Goal: Task Accomplishment & Management: Manage account settings

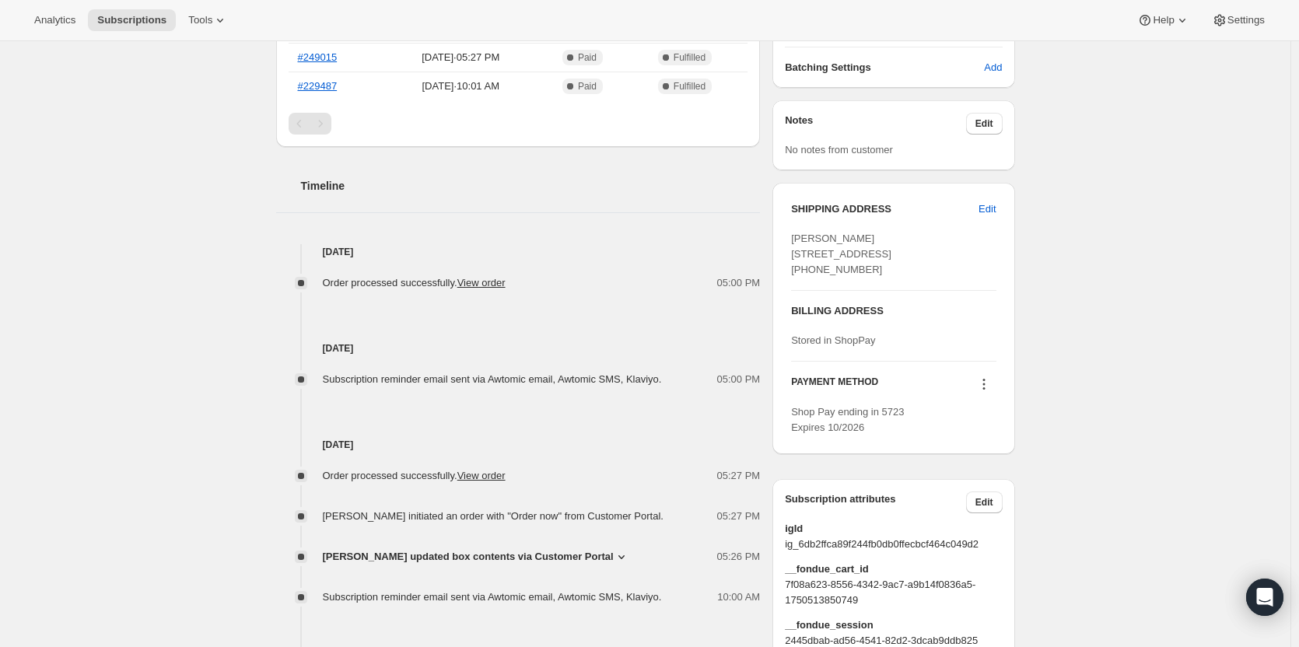
scroll to position [544, 0]
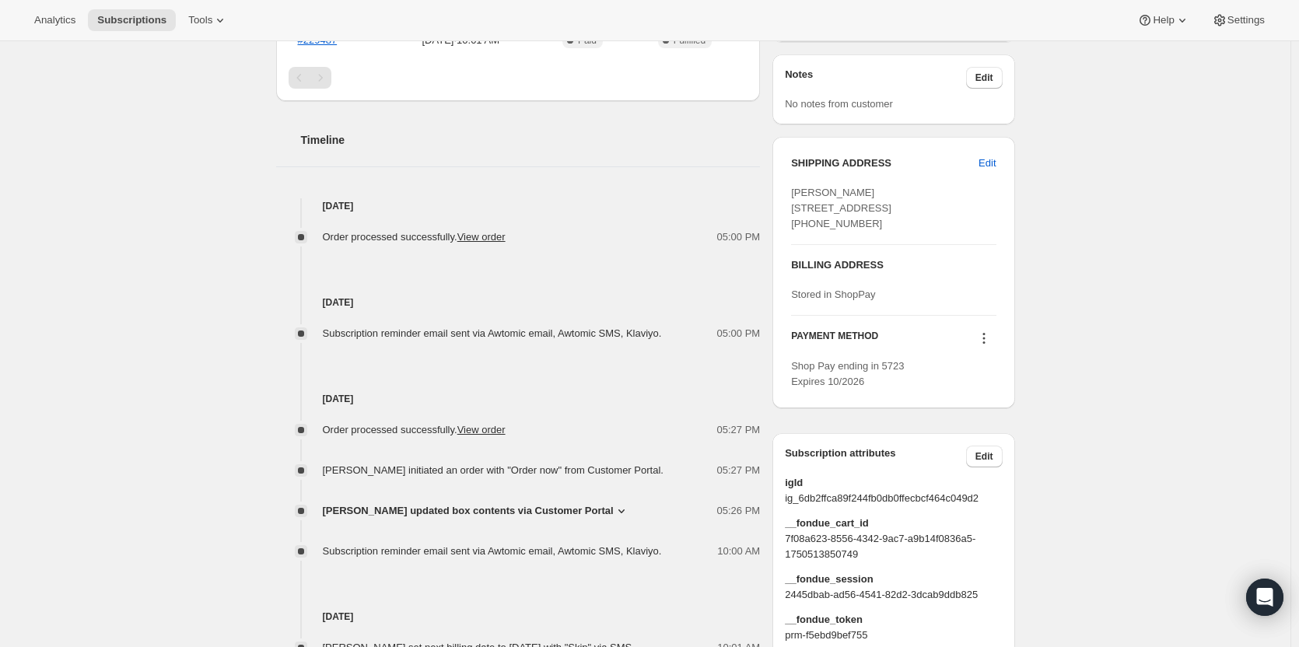
click at [564, 503] on span "Ed Ackman updated box contents via Customer Portal" at bounding box center [468, 511] width 291 height 16
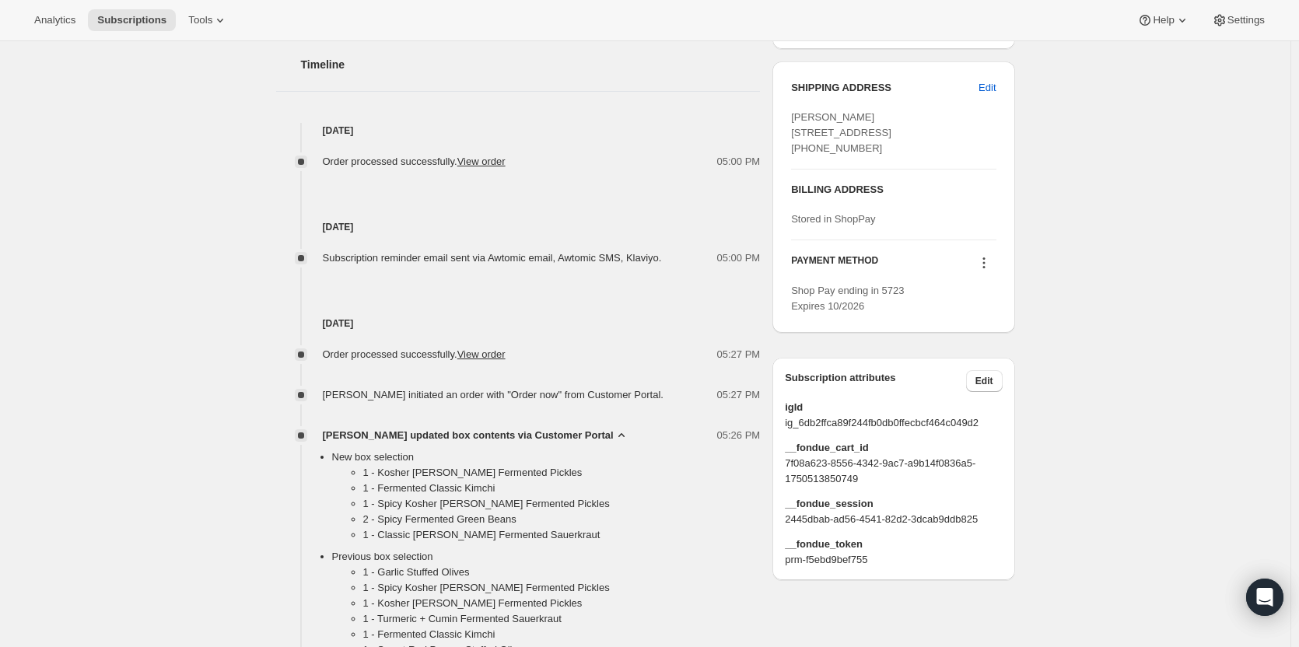
scroll to position [622, 0]
click at [614, 426] on icon at bounding box center [622, 433] width 16 height 16
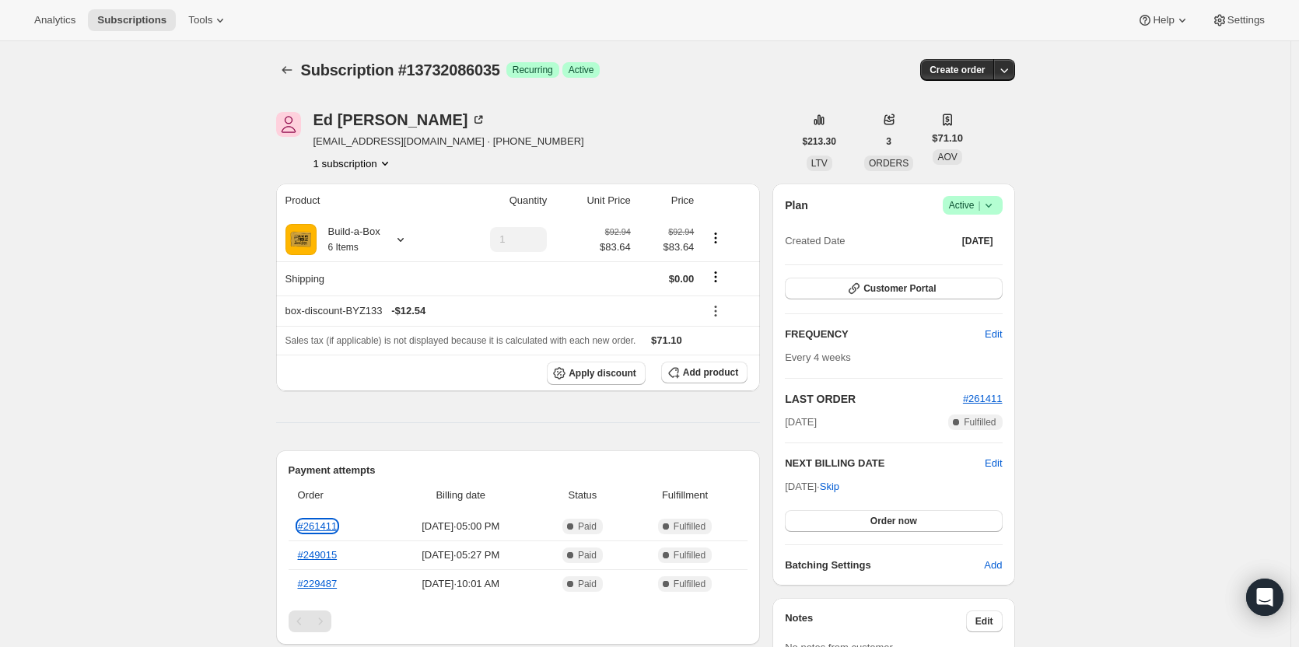
scroll to position [0, 0]
drag, startPoint x: 396, startPoint y: 126, endPoint x: 584, endPoint y: 103, distance: 189.5
click at [972, 204] on span "Active |" at bounding box center [972, 206] width 47 height 16
click at [992, 264] on span "Cancel subscription" at bounding box center [977, 263] width 88 height 12
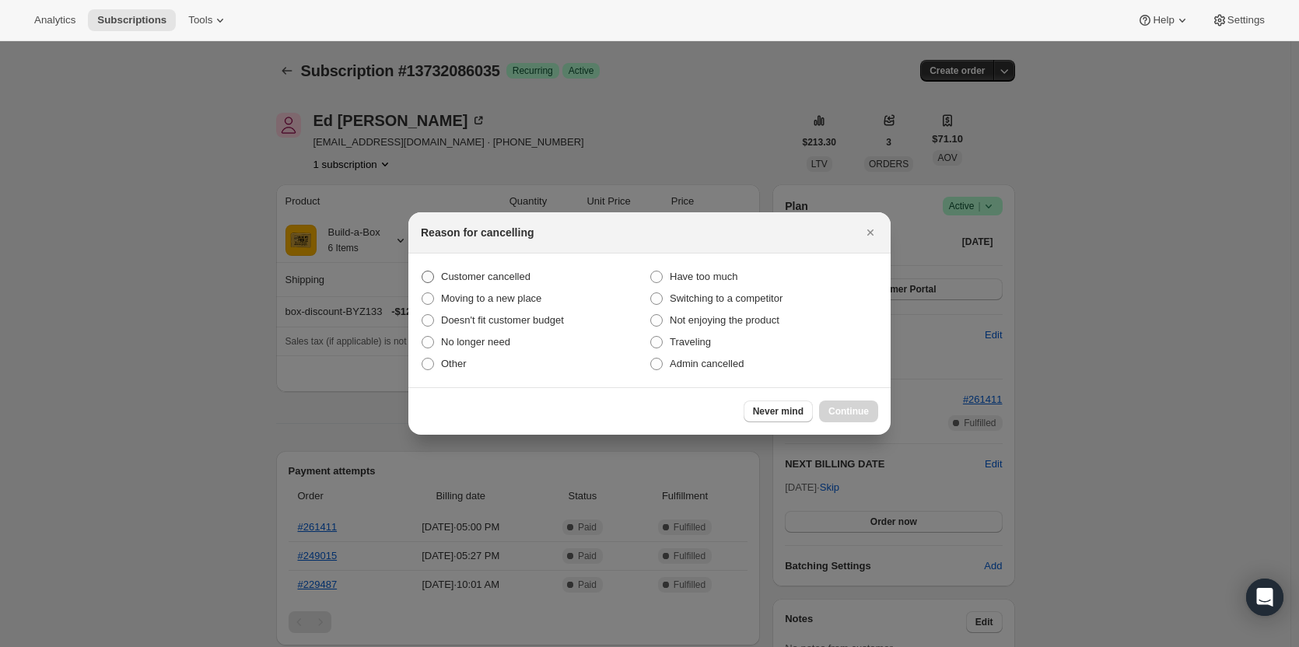
click at [476, 271] on span "Customer cancelled" at bounding box center [485, 277] width 89 height 12
click at [422, 271] on input "Customer cancelled" at bounding box center [421, 271] width 1 height 1
radio input "true"
click at [862, 414] on span "Continue" at bounding box center [848, 411] width 40 height 12
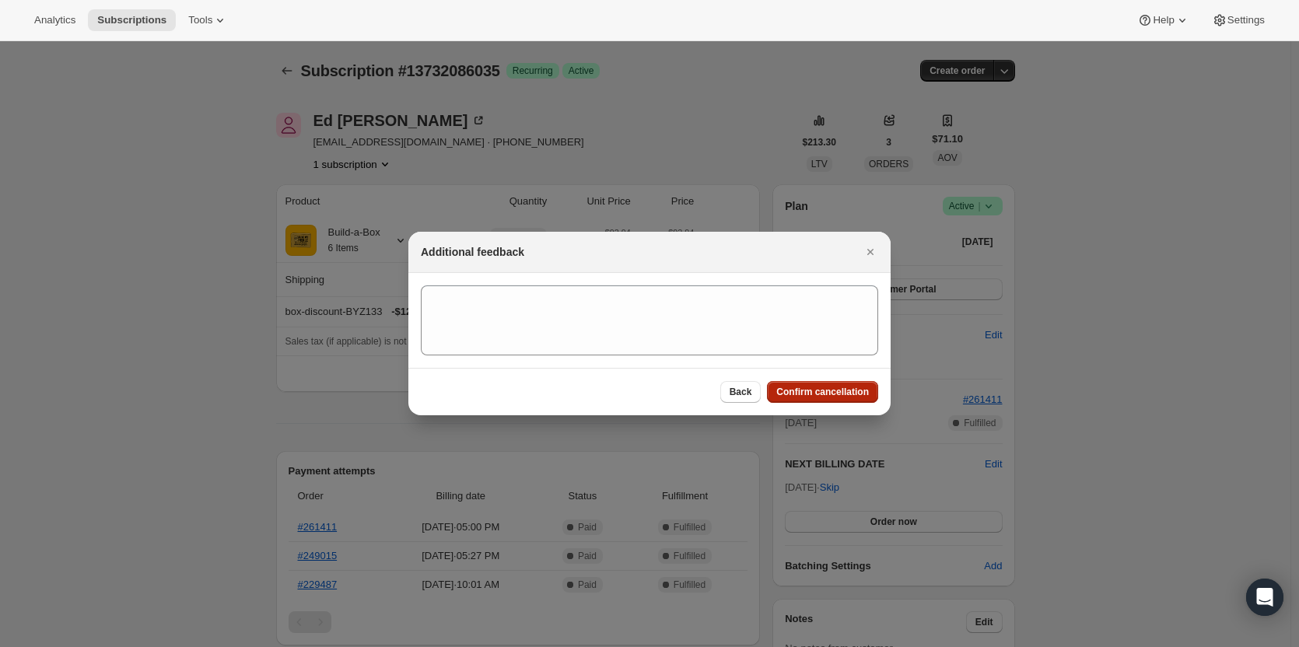
click at [804, 397] on span "Confirm cancellation" at bounding box center [822, 392] width 93 height 12
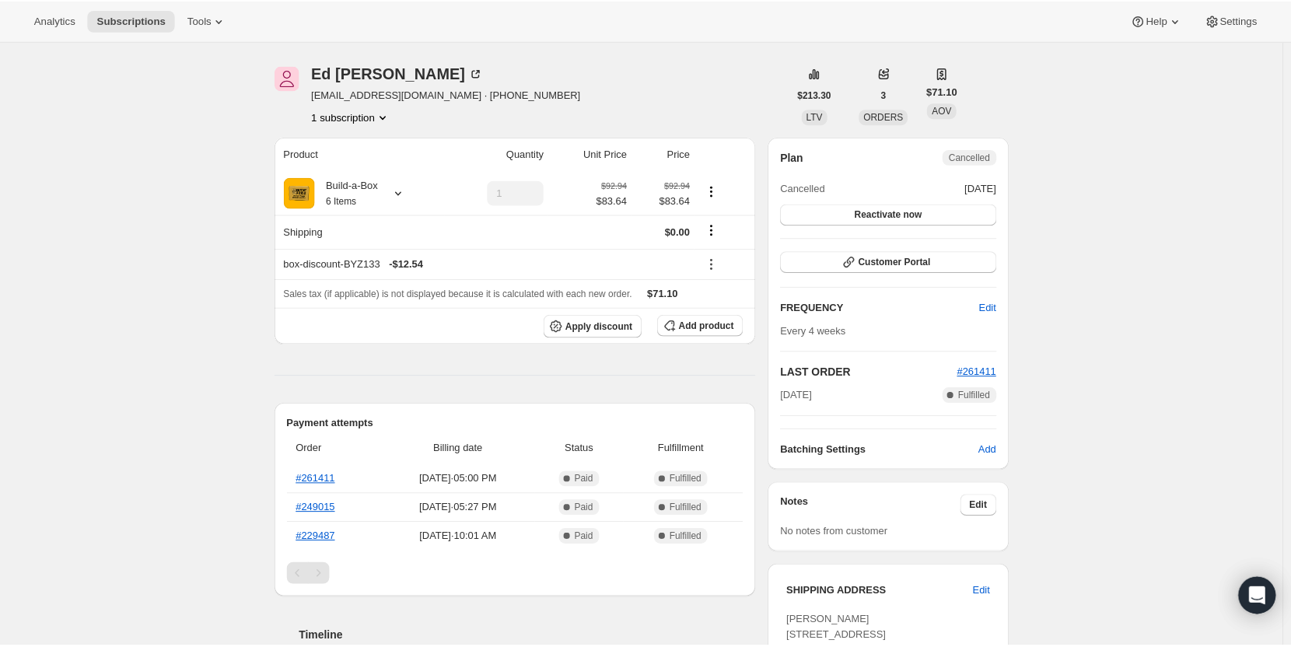
scroll to position [78, 0]
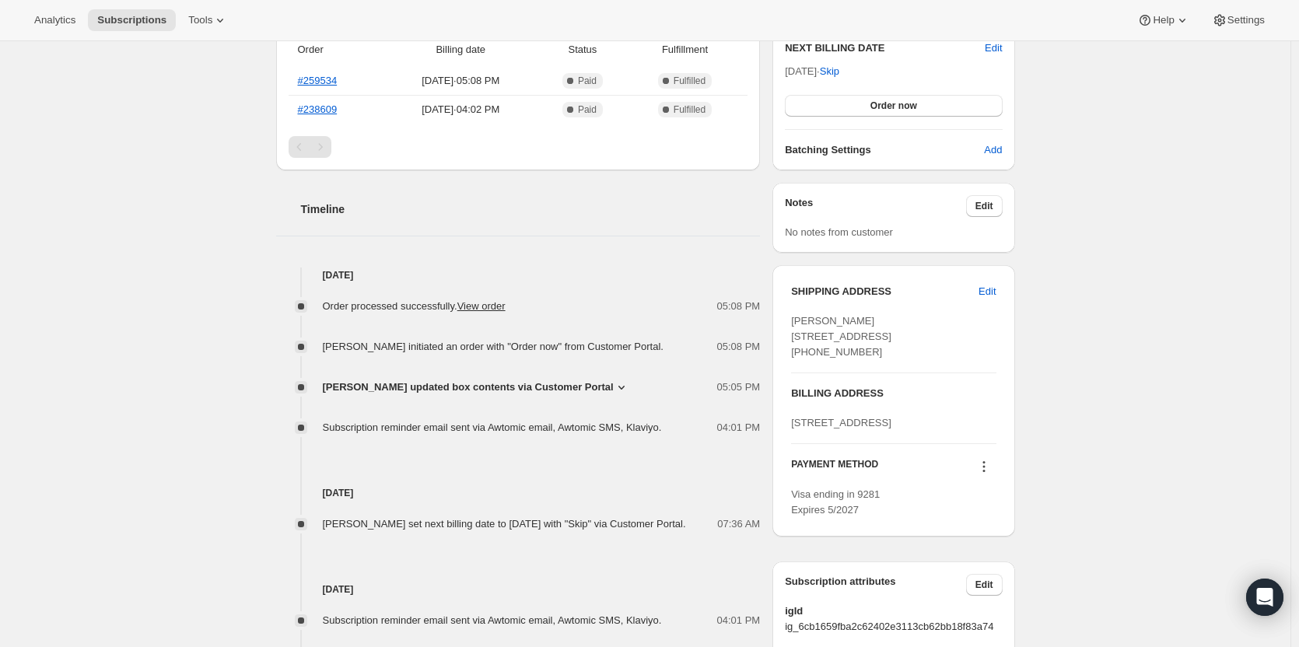
scroll to position [467, 0]
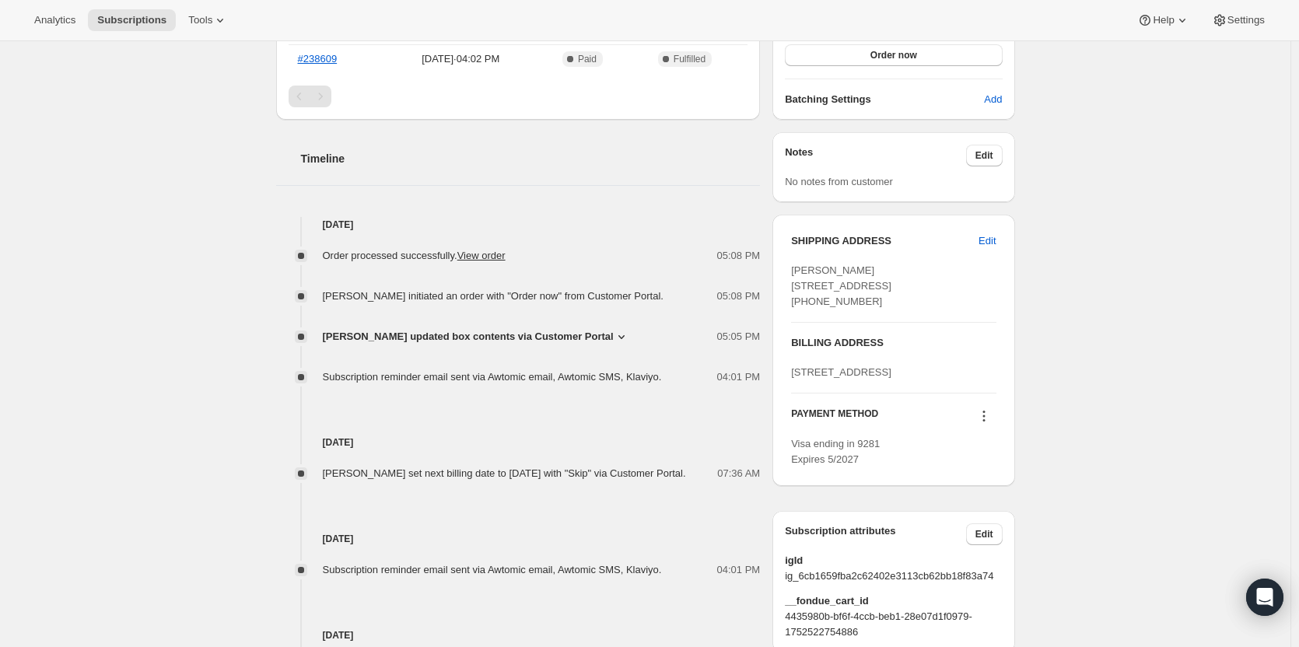
click at [561, 337] on span "Dorianne Griffey updated box contents via Customer Portal" at bounding box center [468, 337] width 291 height 16
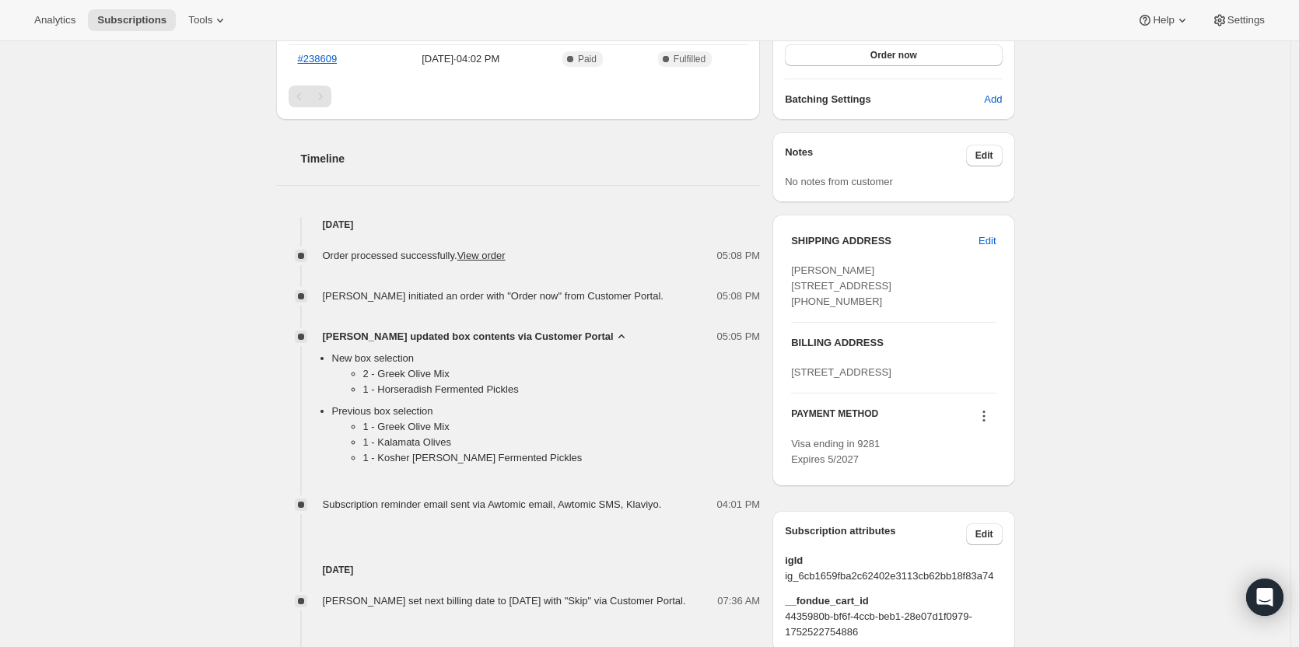
click at [561, 337] on span "Dorianne Griffey updated box contents via Customer Portal" at bounding box center [468, 337] width 291 height 16
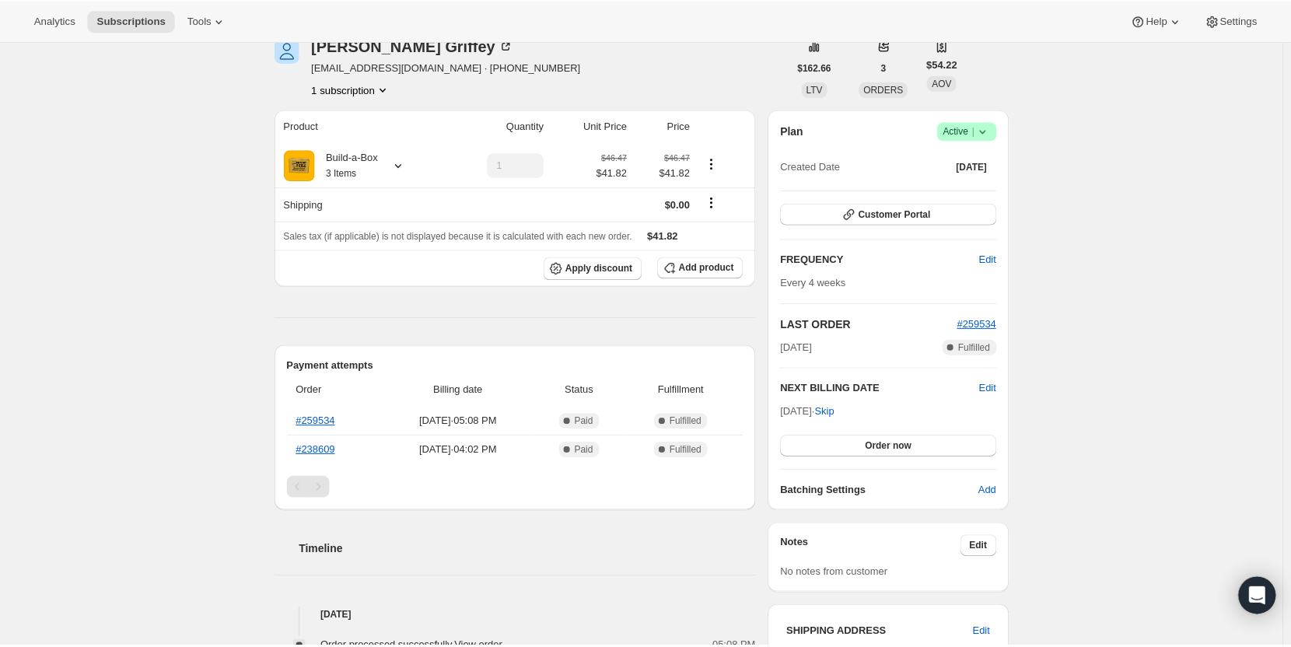
scroll to position [35, 0]
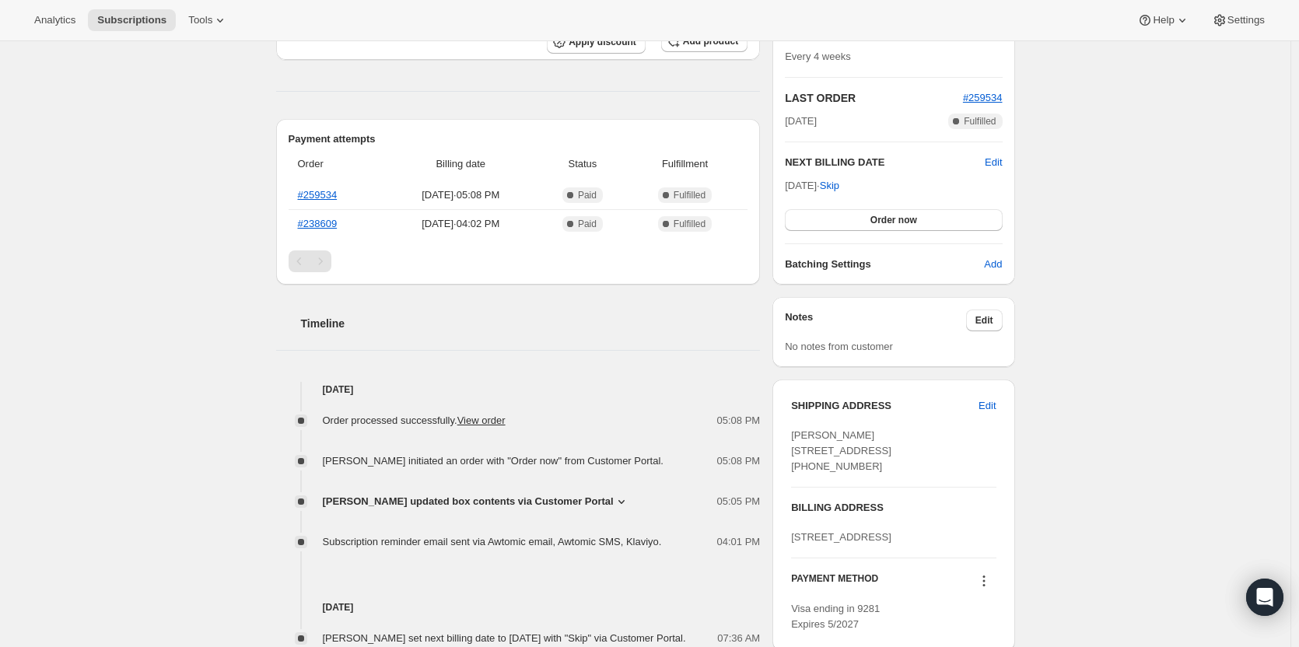
scroll to position [311, 0]
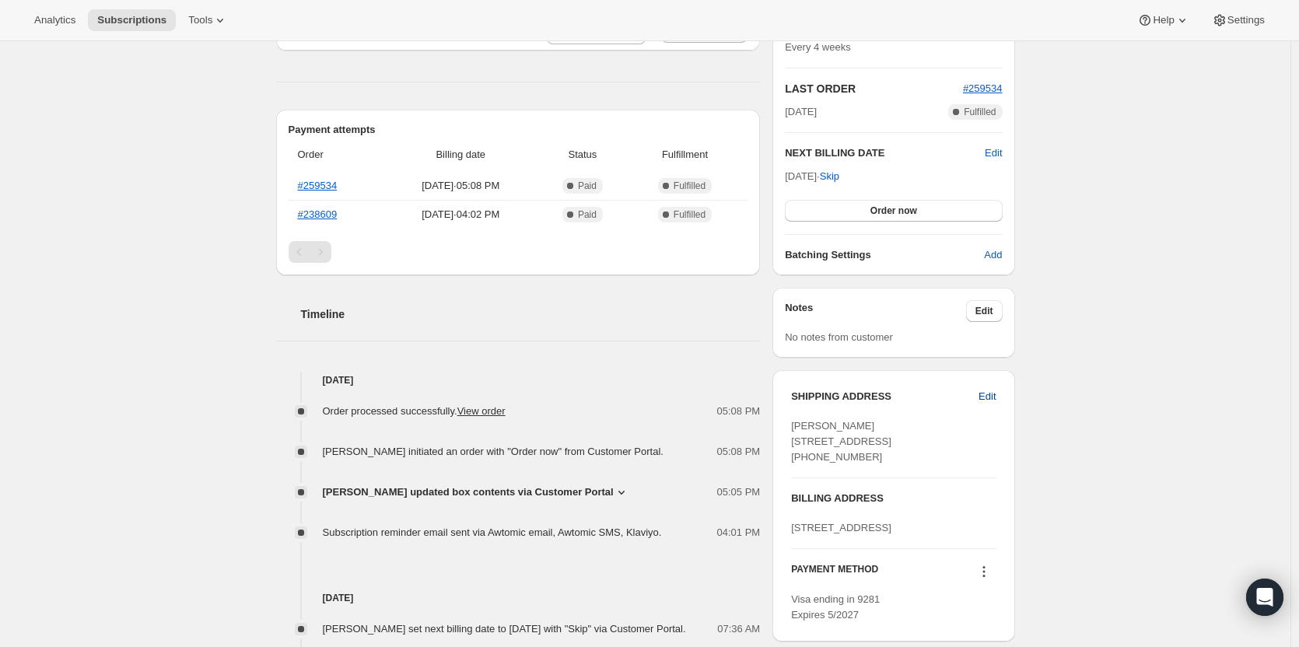
click at [995, 399] on span "Edit" at bounding box center [986, 397] width 17 height 16
select select "NC"
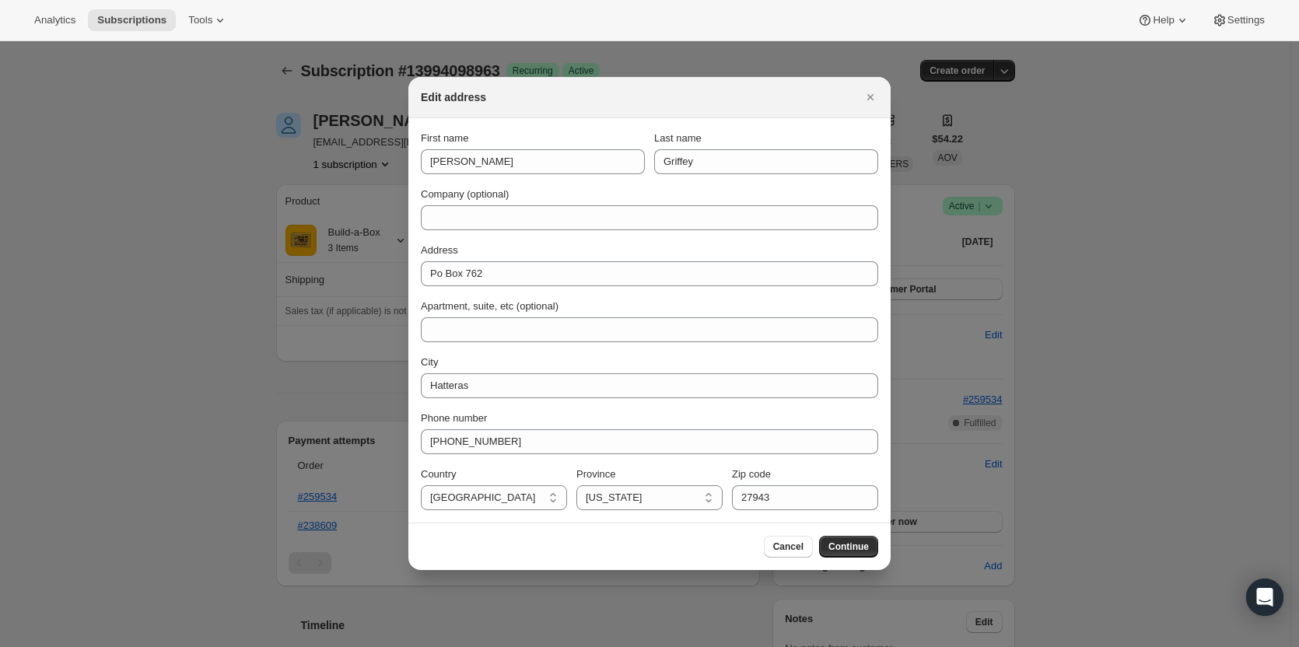
scroll to position [0, 0]
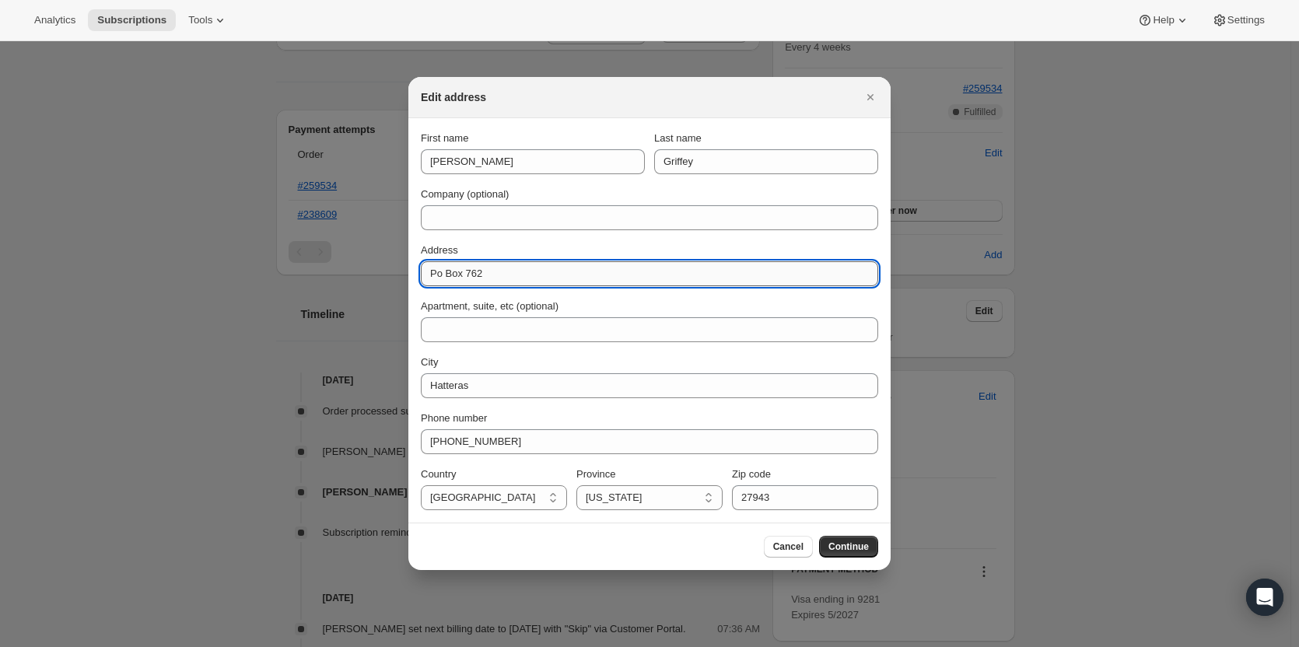
click at [518, 273] on input "Po Box 762" at bounding box center [649, 273] width 457 height 25
type input "P"
type input "58204 woodall way"
click at [869, 546] on button "Continue" at bounding box center [848, 547] width 59 height 22
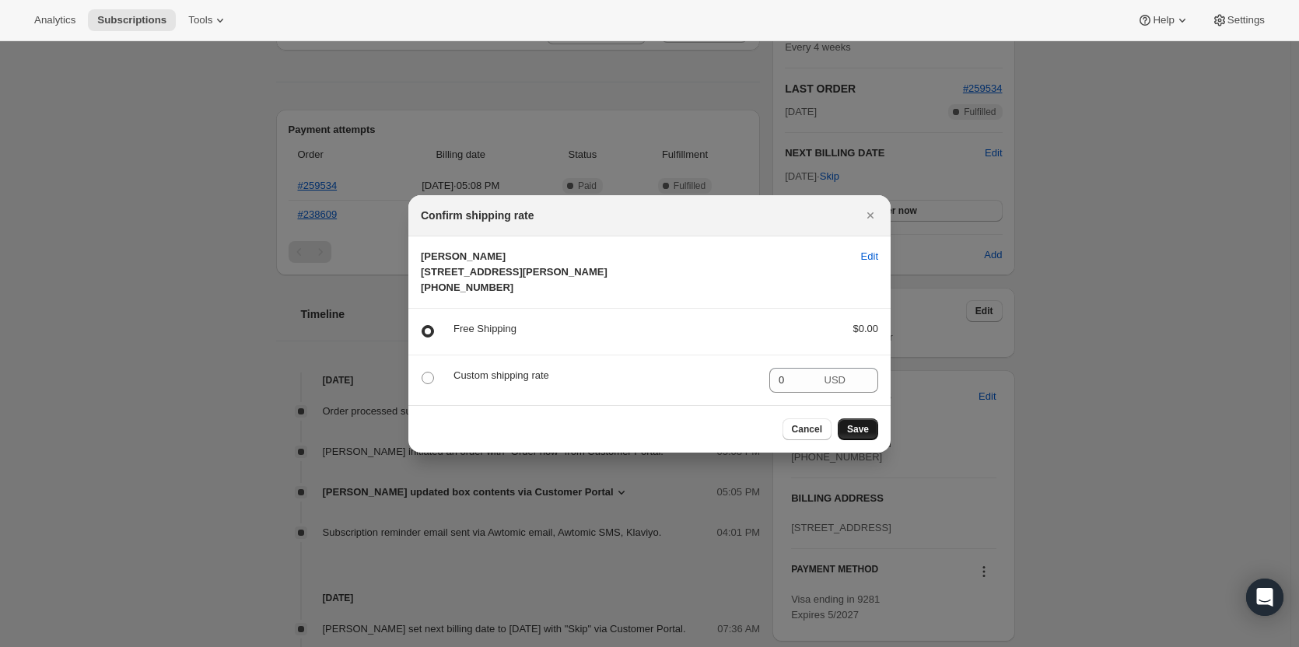
click at [855, 438] on button "Save" at bounding box center [857, 429] width 40 height 22
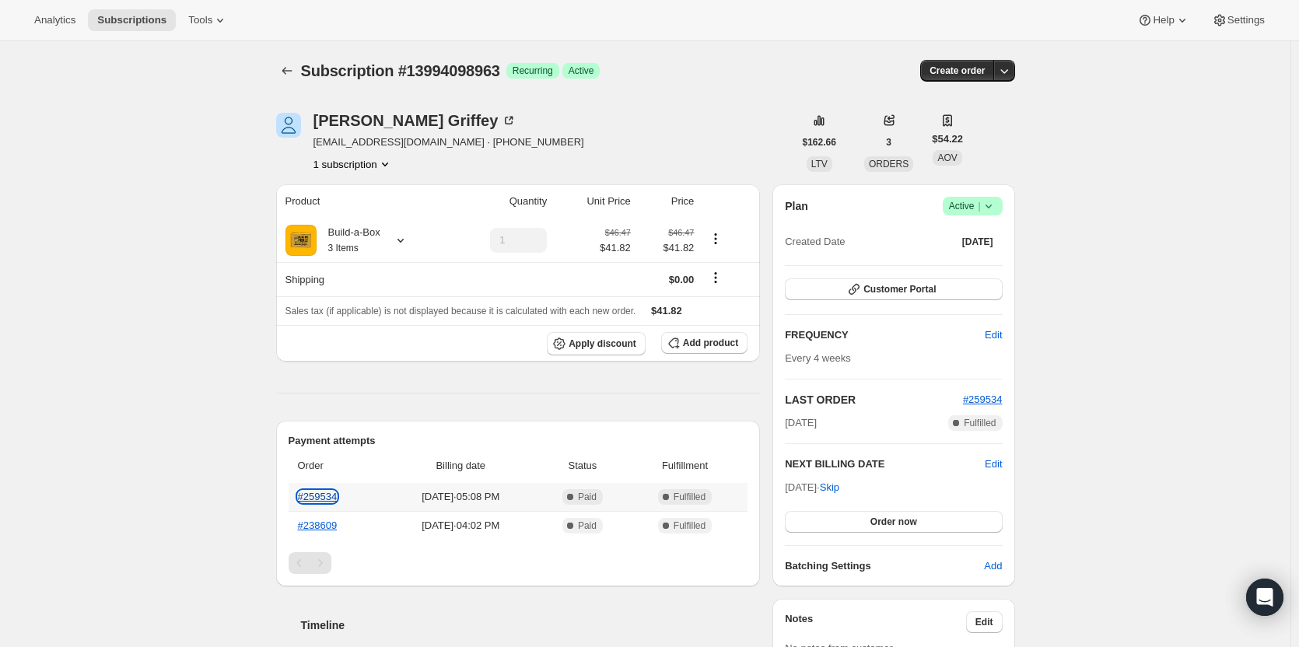
click at [316, 501] on link "#259534" at bounding box center [318, 497] width 40 height 12
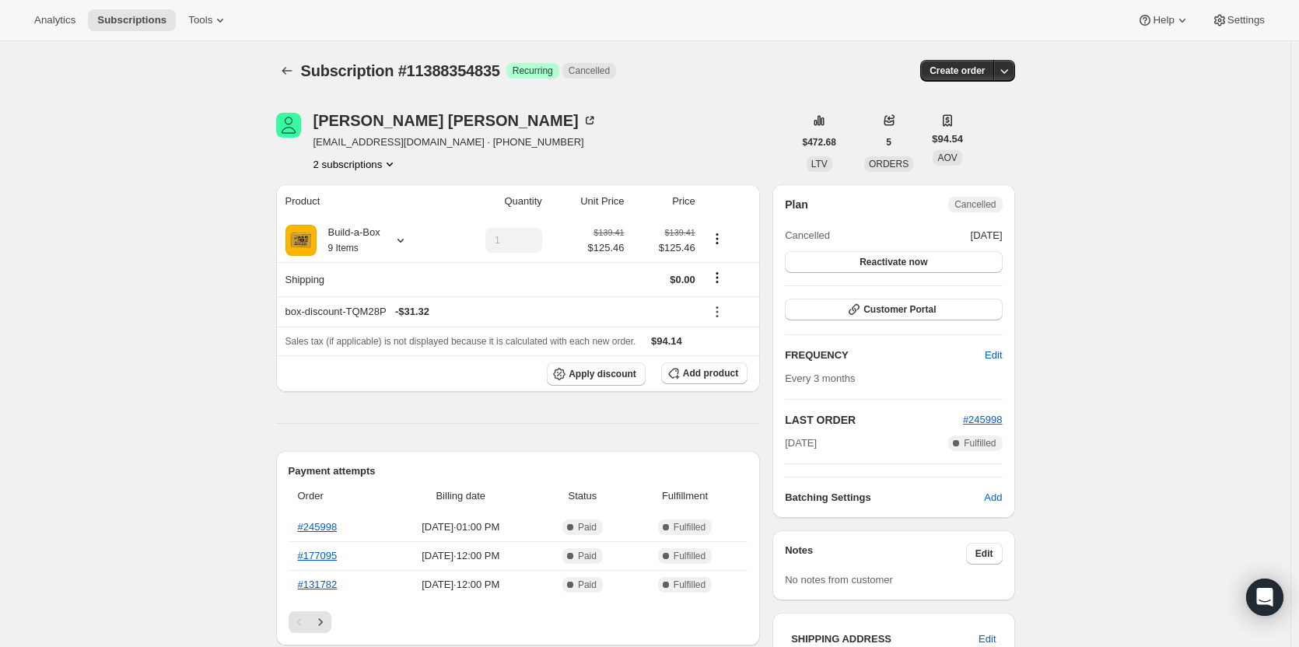
click at [372, 158] on button "2 subscriptions" at bounding box center [355, 164] width 85 height 16
click at [151, 219] on div "Subscription #11388354835. This page is ready Subscription #11388354835 Success…" at bounding box center [645, 655] width 1290 height 1229
click at [377, 162] on button "2 subscriptions" at bounding box center [355, 164] width 85 height 16
click at [374, 215] on span "14397145363" at bounding box center [360, 220] width 108 height 16
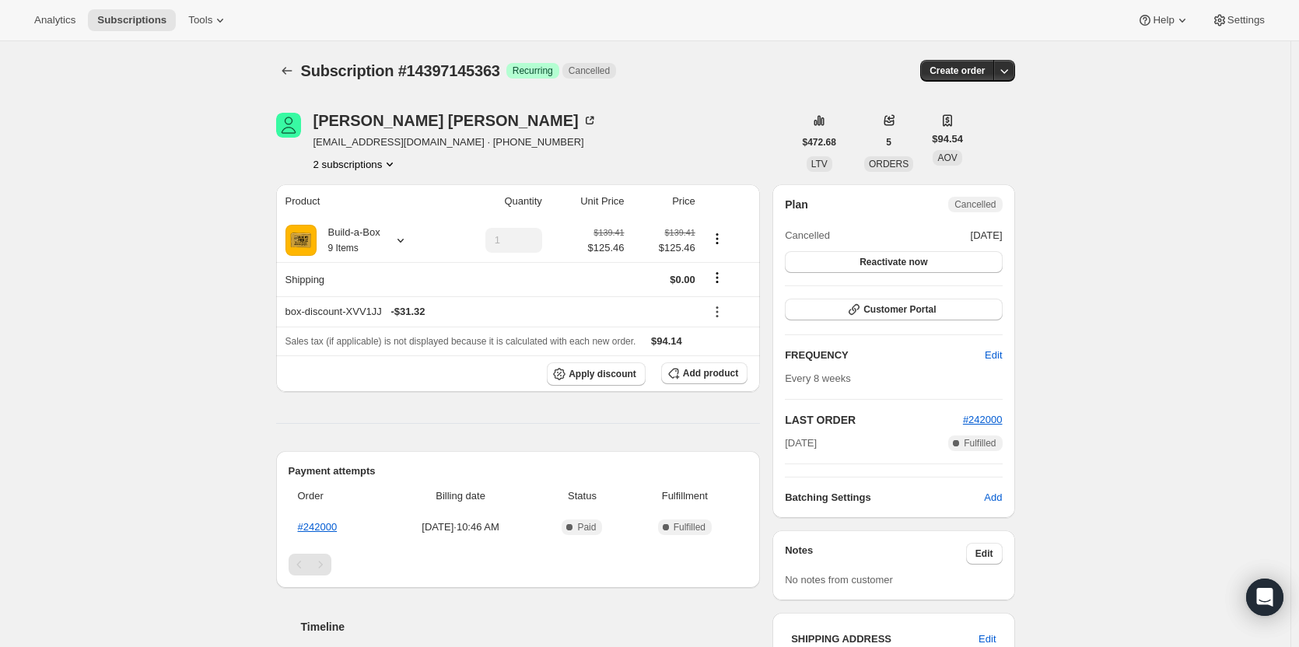
click at [360, 166] on button "2 subscriptions" at bounding box center [355, 164] width 85 height 16
click at [361, 183] on button "11388354835" at bounding box center [359, 192] width 117 height 25
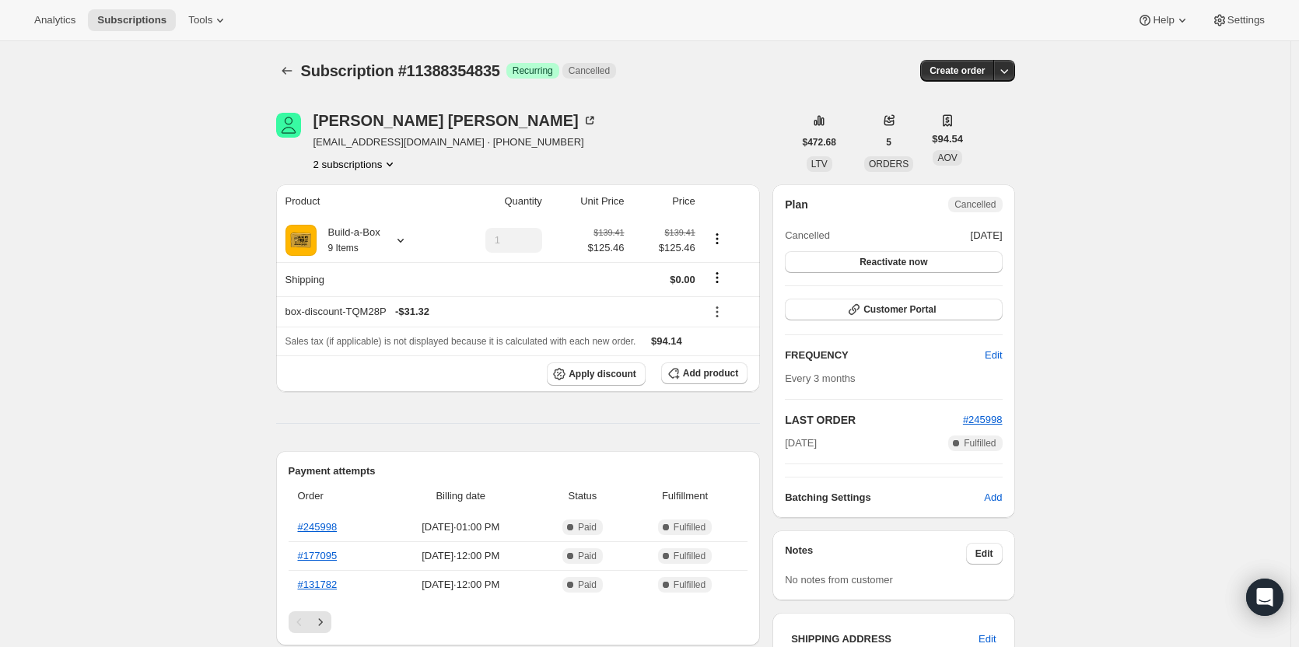
click at [369, 160] on button "2 subscriptions" at bounding box center [355, 164] width 85 height 16
click at [354, 222] on span "14397145363" at bounding box center [337, 220] width 62 height 12
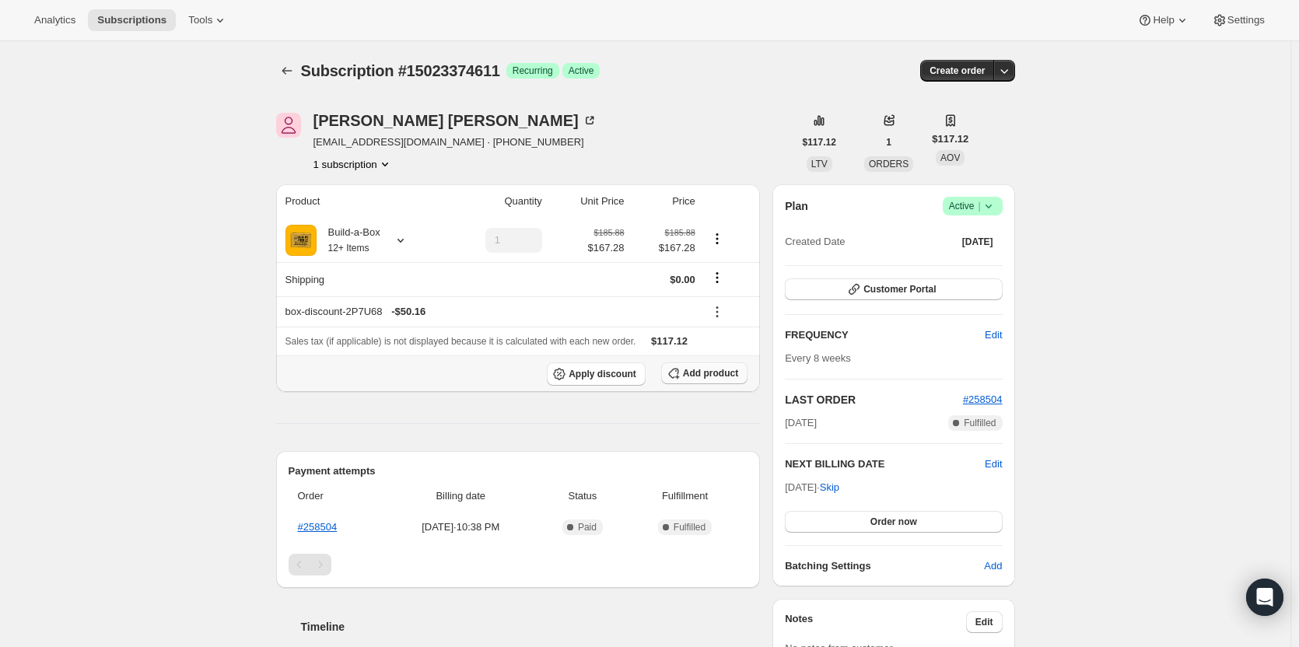
click at [694, 375] on span "Add product" at bounding box center [710, 373] width 55 height 12
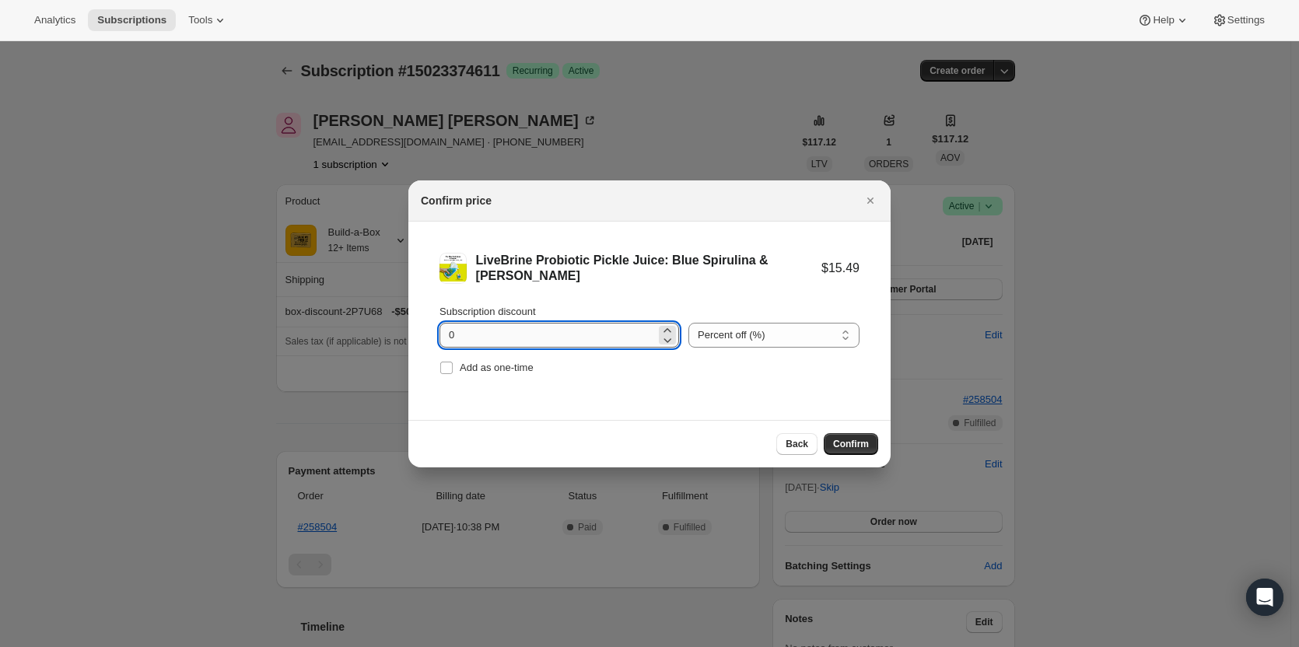
click at [533, 342] on input "0" at bounding box center [547, 335] width 216 height 25
type input "100"
click at [494, 366] on span "Add as one-time" at bounding box center [497, 368] width 74 height 12
click at [453, 366] on input "Add as one-time" at bounding box center [446, 368] width 12 height 12
checkbox input "true"
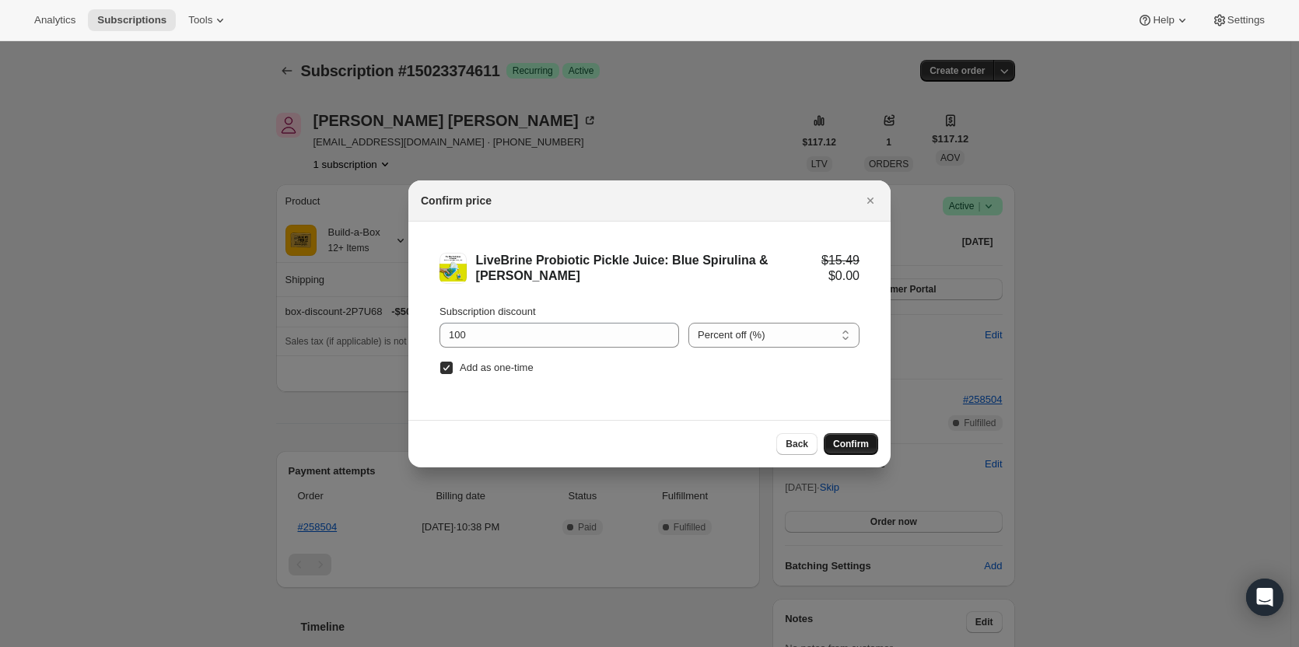
click at [842, 437] on button "Confirm" at bounding box center [850, 444] width 54 height 22
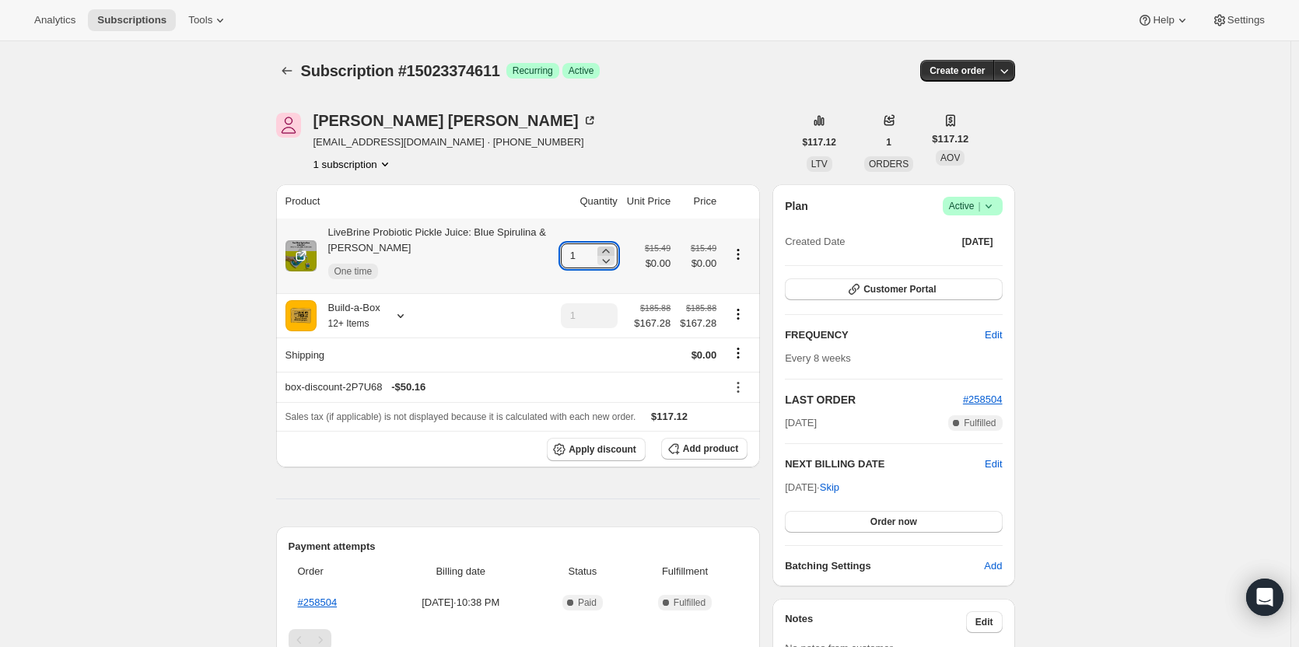
click at [612, 247] on icon at bounding box center [606, 251] width 16 height 16
type input "2"
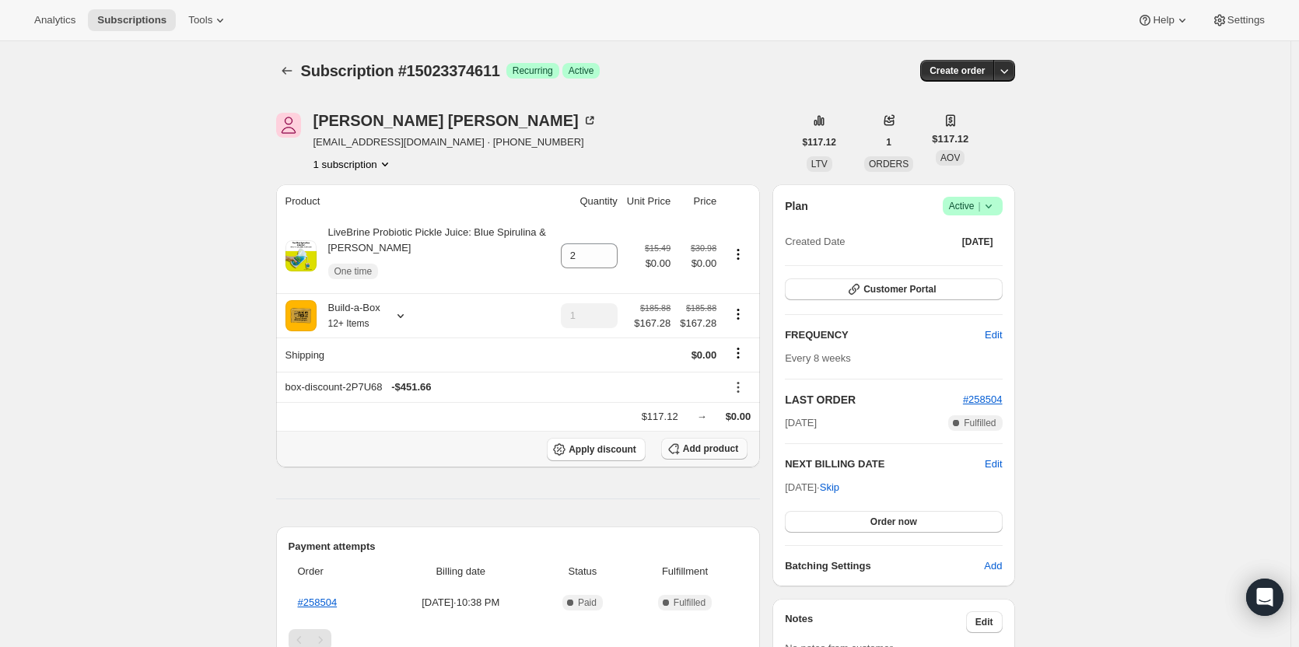
click at [708, 455] on button "Add product" at bounding box center [704, 449] width 86 height 22
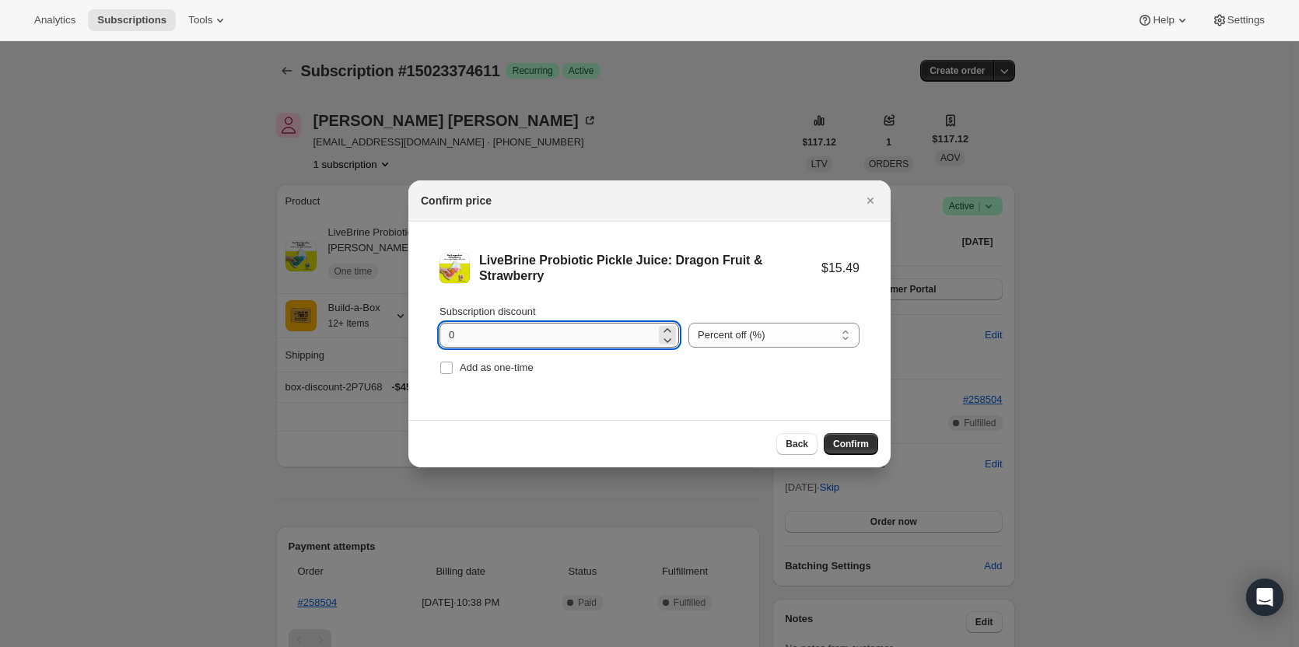
click at [589, 332] on input "0" at bounding box center [547, 335] width 216 height 25
type input "100"
click at [521, 367] on span "Add as one-time" at bounding box center [497, 368] width 74 height 12
click at [453, 367] on input "Add as one-time" at bounding box center [446, 368] width 12 height 12
checkbox input "true"
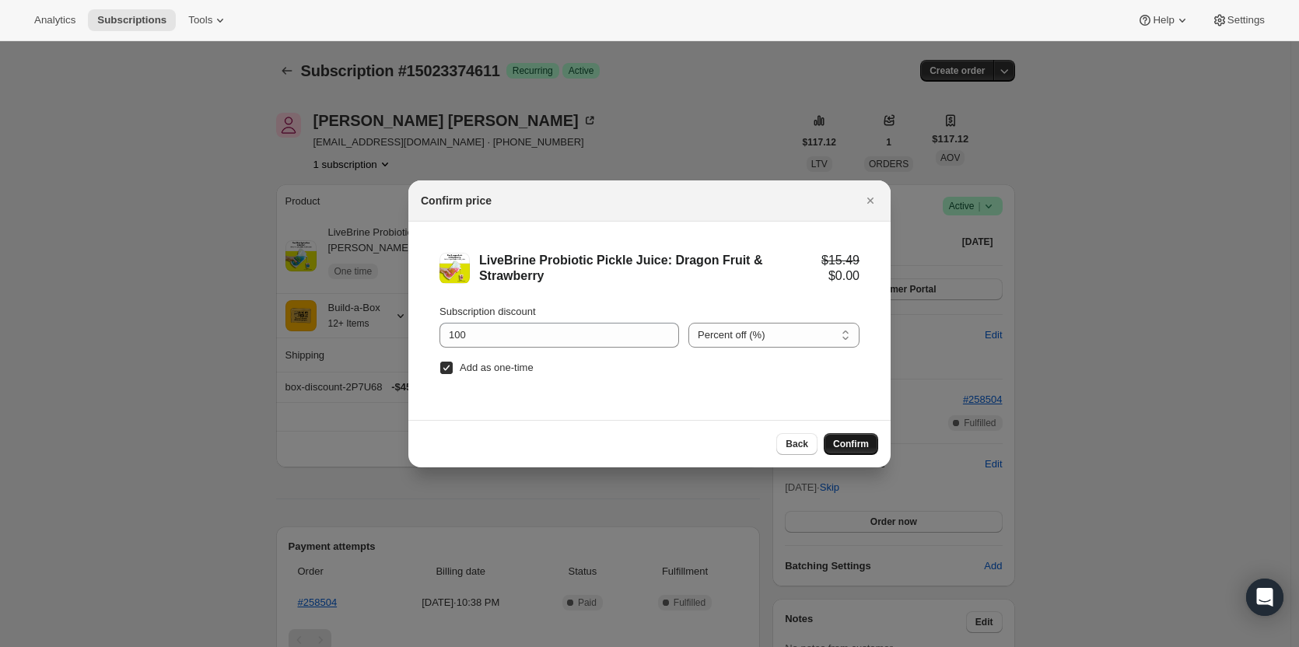
click at [849, 439] on span "Confirm" at bounding box center [851, 444] width 36 height 12
type input "1"
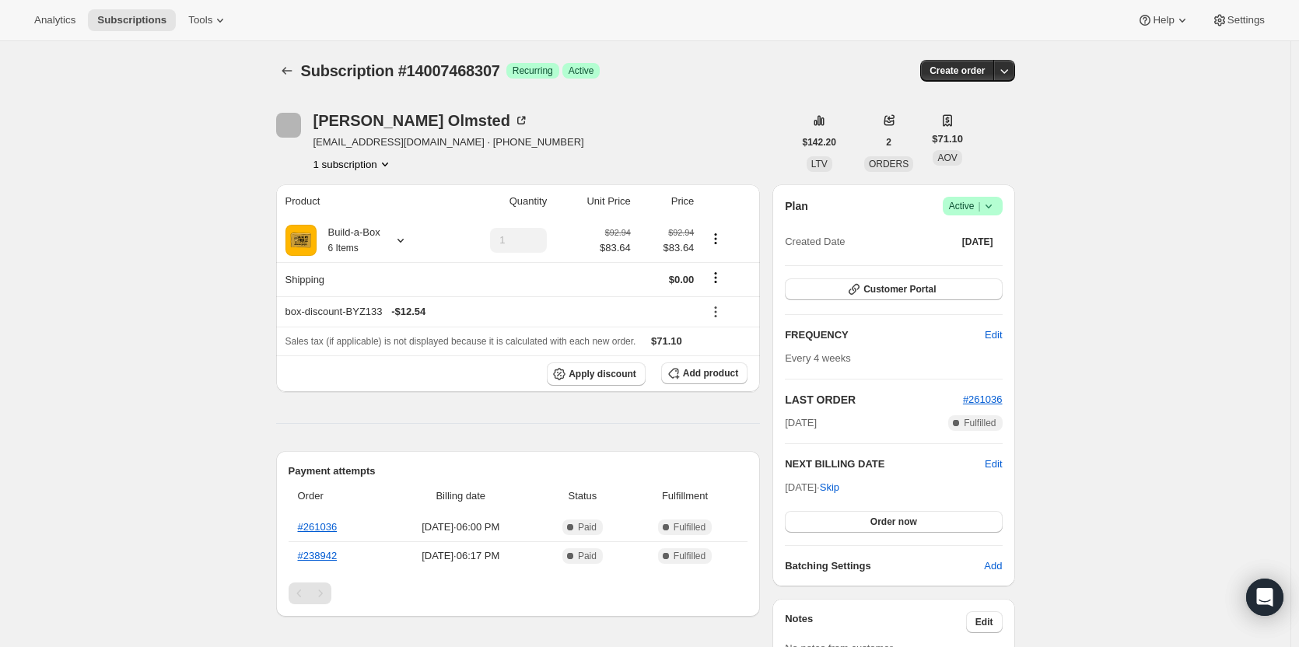
click at [991, 210] on icon at bounding box center [989, 206] width 16 height 16
click at [977, 267] on span "Cancel subscription" at bounding box center [977, 263] width 88 height 12
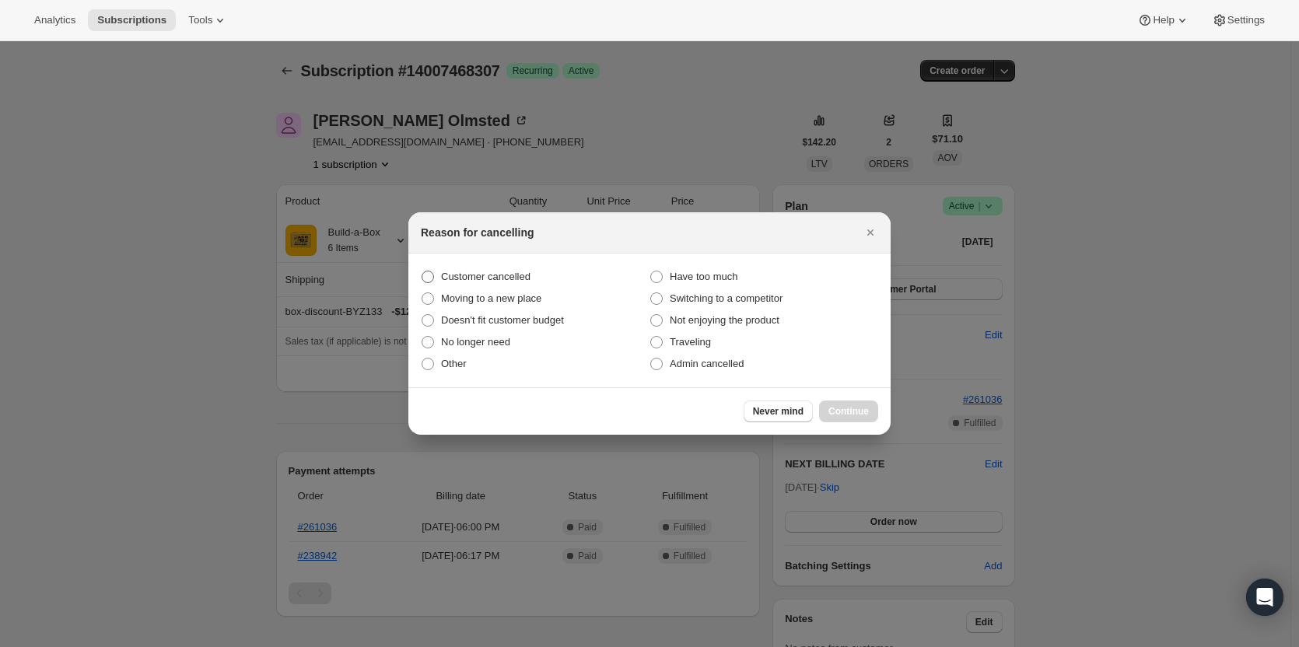
click at [498, 279] on span "Customer cancelled" at bounding box center [485, 277] width 89 height 12
click at [422, 271] on input "Customer cancelled" at bounding box center [421, 271] width 1 height 1
radio input "true"
click at [882, 412] on div "Never mind Continue" at bounding box center [649, 410] width 482 height 47
click at [857, 411] on span "Continue" at bounding box center [848, 411] width 40 height 12
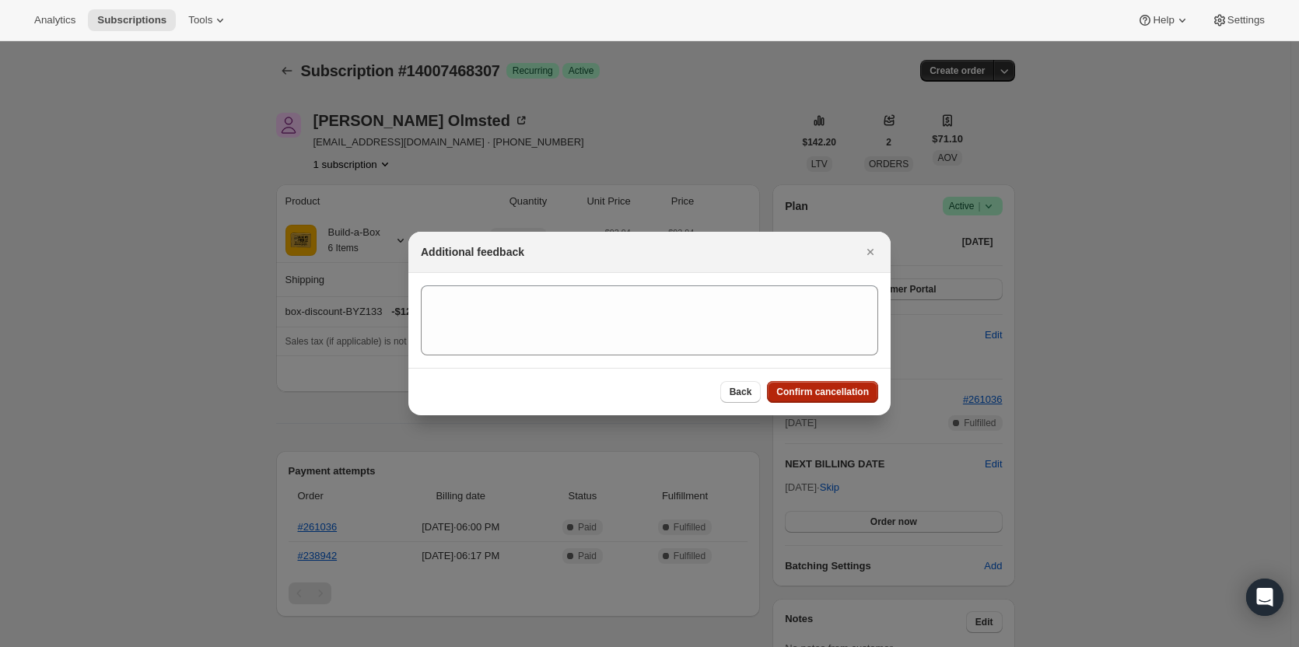
click at [834, 386] on span "Confirm cancellation" at bounding box center [822, 392] width 93 height 12
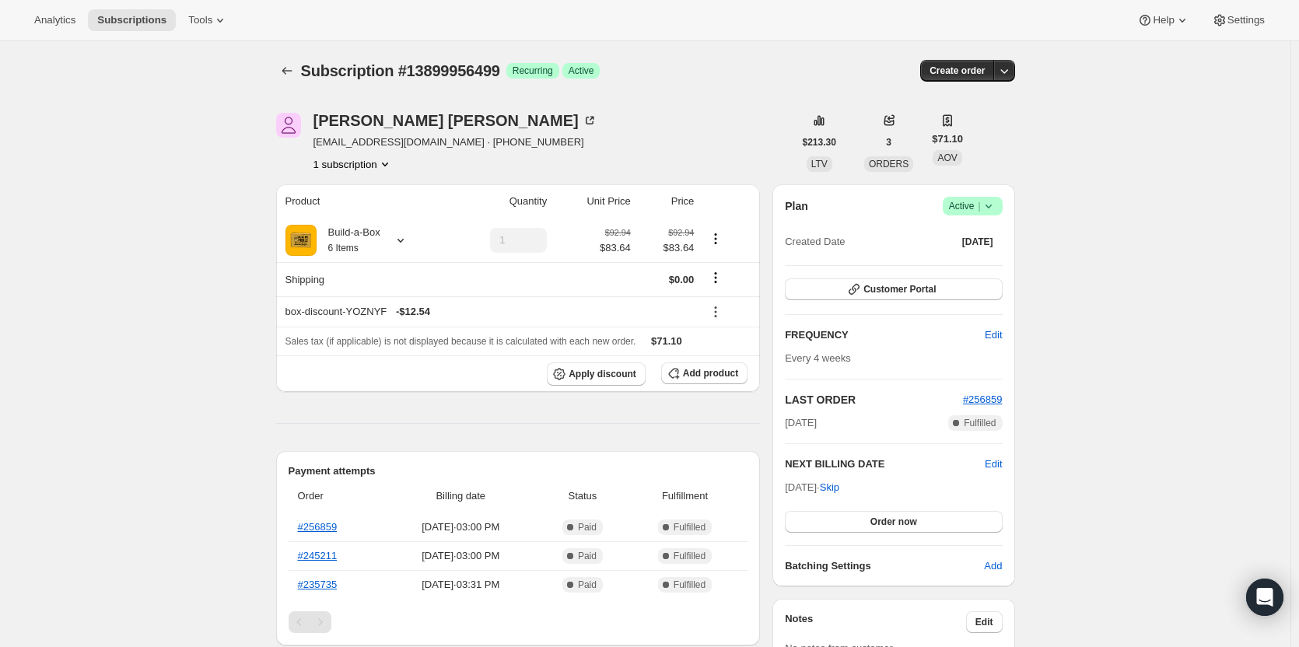
click at [980, 203] on span "|" at bounding box center [978, 206] width 2 height 12
click at [969, 257] on span "Cancel subscription" at bounding box center [977, 263] width 88 height 12
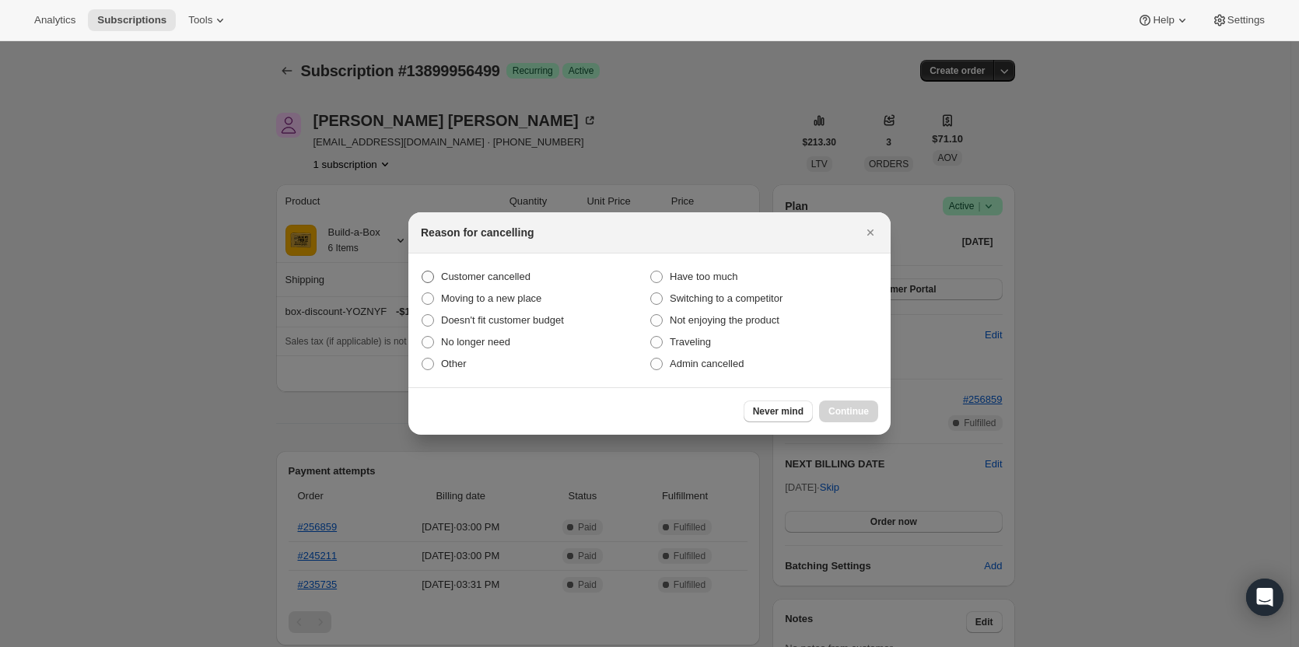
click at [446, 268] on label "Customer cancelled" at bounding box center [535, 277] width 229 height 22
click at [422, 271] on input "Customer cancelled" at bounding box center [421, 271] width 1 height 1
radio input "true"
click at [837, 411] on span "Continue" at bounding box center [848, 411] width 40 height 12
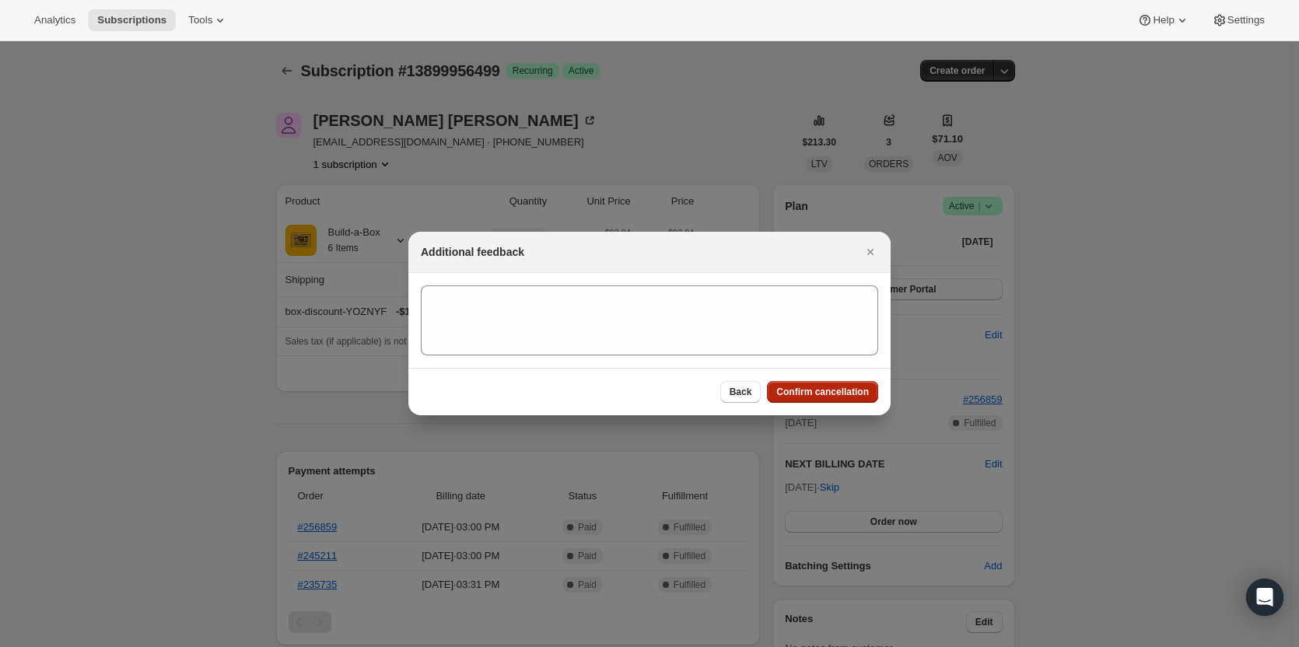
click at [830, 395] on span "Confirm cancellation" at bounding box center [822, 392] width 93 height 12
